Goal: Task Accomplishment & Management: Use online tool/utility

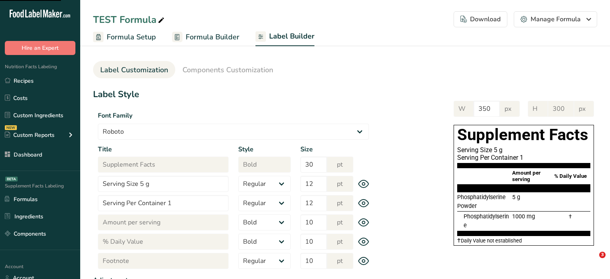
select select "Roboto"
select select "bold"
select select "center"
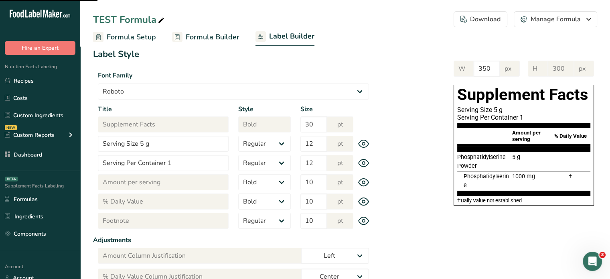
click at [205, 38] on span "Formula Builder" at bounding box center [213, 37] width 54 height 11
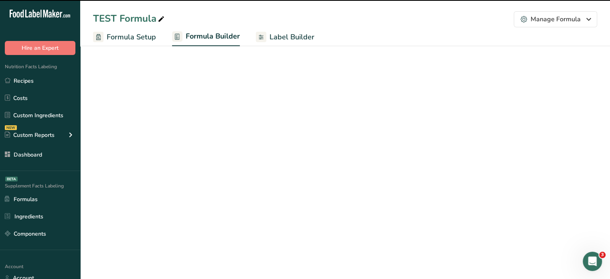
select select "6"
select select "2"
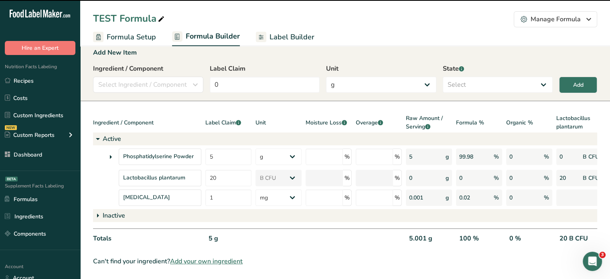
scroll to position [13, 0]
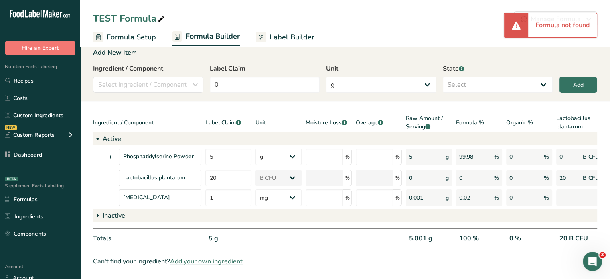
click at [283, 35] on span "Label Builder" at bounding box center [291, 37] width 45 height 11
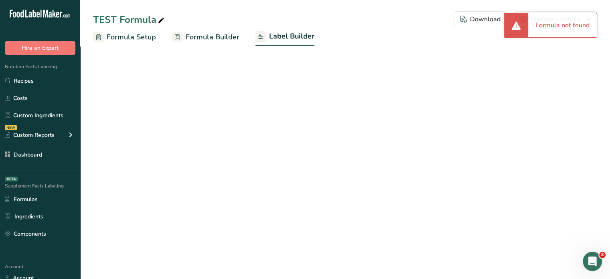
select select "Roboto"
select select "bold"
select select "center"
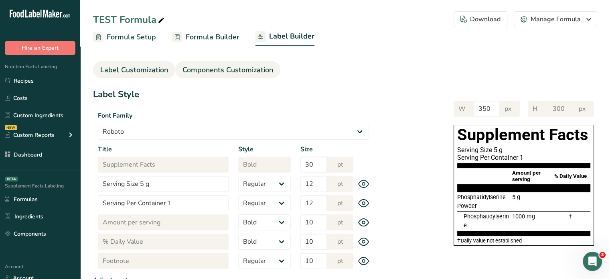
click at [236, 66] on span "Components Customization" at bounding box center [227, 70] width 91 height 11
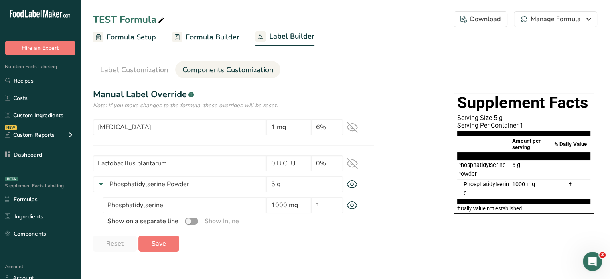
click at [202, 35] on span "Formula Builder" at bounding box center [213, 37] width 54 height 11
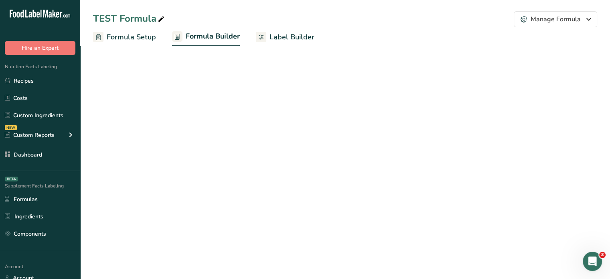
select select "6"
select select "2"
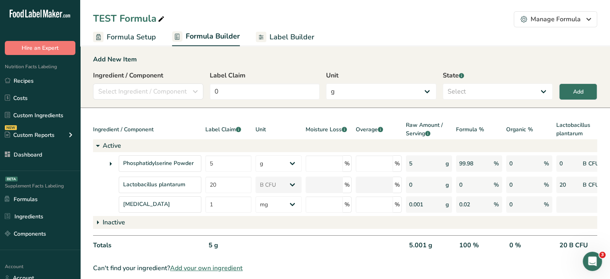
click at [94, 195] on div "Phosphatidylserine Powder 5 g Kilograms mg Oz Pound PPM B CFU mcg µg kcal kJ % …" at bounding box center [387, 182] width 588 height 61
click at [250, 244] on div "5 g" at bounding box center [228, 248] width 46 height 16
click at [297, 37] on span "Label Builder" at bounding box center [291, 37] width 45 height 11
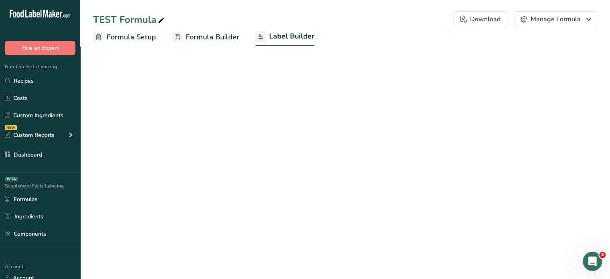
select select "Roboto"
select select "bold"
select select "center"
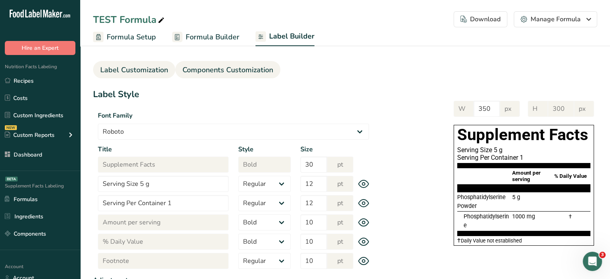
click at [223, 70] on span "Components Customization" at bounding box center [227, 70] width 91 height 11
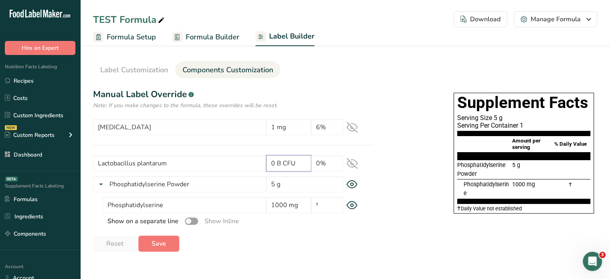
click at [278, 158] on input "0 B CFU" at bounding box center [288, 163] width 45 height 16
type input "2 B CFU"
click at [280, 236] on div "Reset Save" at bounding box center [233, 243] width 281 height 16
click at [152, 244] on span "Save" at bounding box center [159, 244] width 14 height 10
click at [204, 40] on span "Formula Builder" at bounding box center [213, 37] width 54 height 11
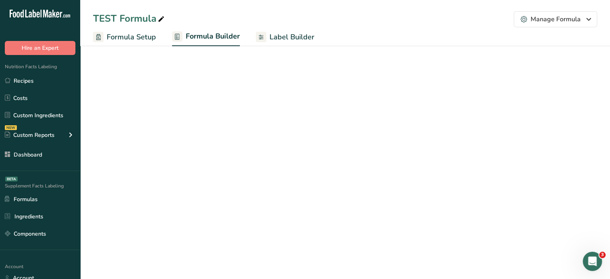
select select "6"
select select "2"
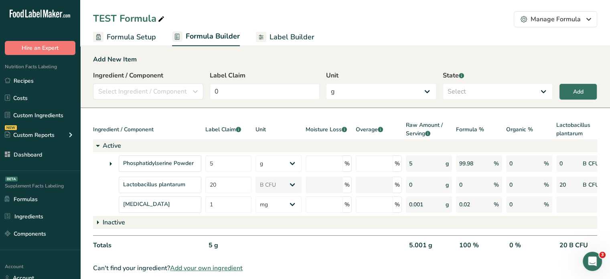
click at [290, 38] on span "Label Builder" at bounding box center [291, 37] width 45 height 11
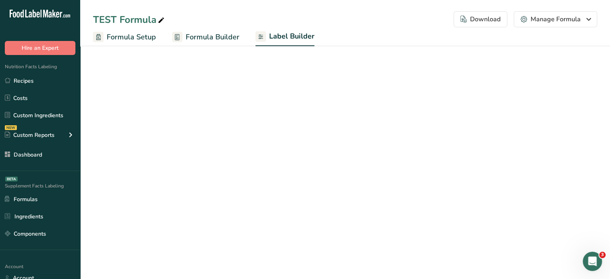
select select "Roboto"
select select "bold"
select select "center"
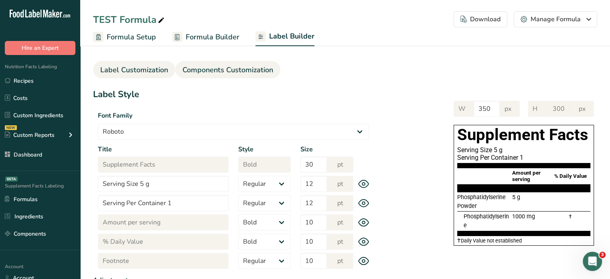
click at [227, 68] on span "Components Customization" at bounding box center [227, 70] width 91 height 11
